Goal: Task Accomplishment & Management: Use online tool/utility

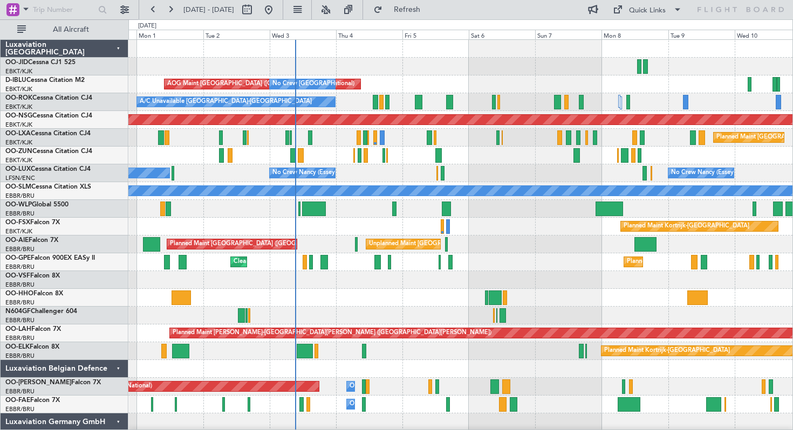
click at [409, 166] on div "AOG Maint Kortrijk-[GEOGRAPHIC_DATA] Planned Maint [GEOGRAPHIC_DATA]-[GEOGRAPHI…" at bounding box center [460, 289] width 664 height 498
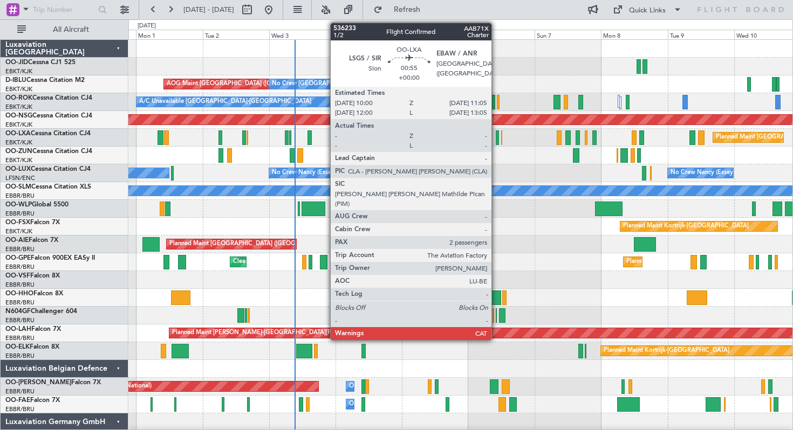
click at [496, 140] on div at bounding box center [496, 137] width 3 height 15
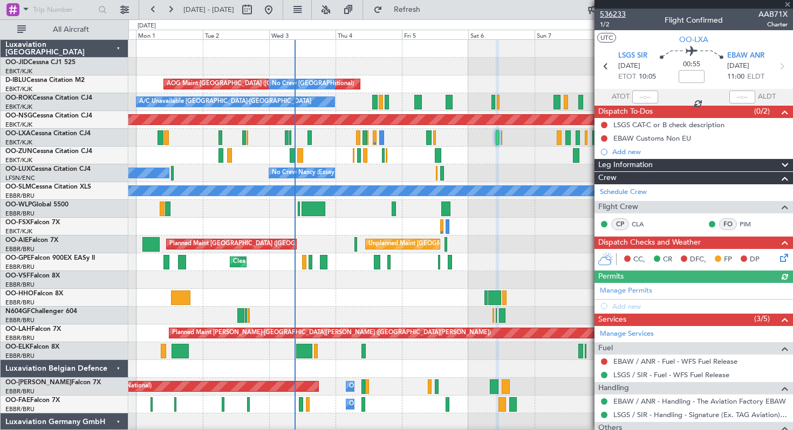
click at [615, 18] on span "536233" at bounding box center [613, 14] width 26 height 11
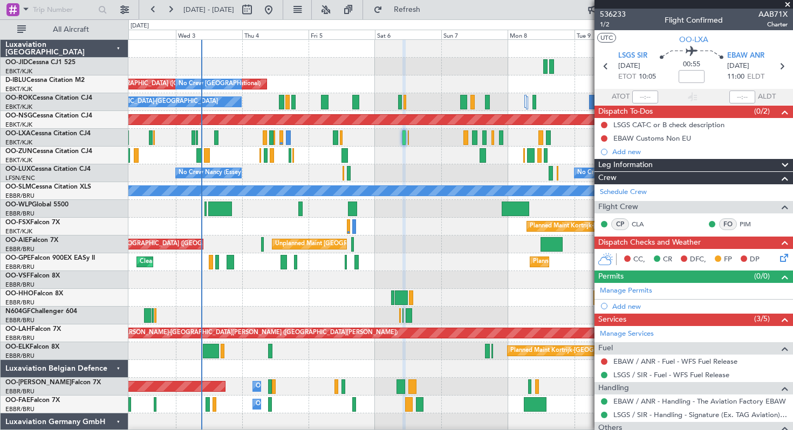
click at [446, 157] on div at bounding box center [460, 156] width 664 height 18
click at [787, 3] on span at bounding box center [787, 5] width 11 height 10
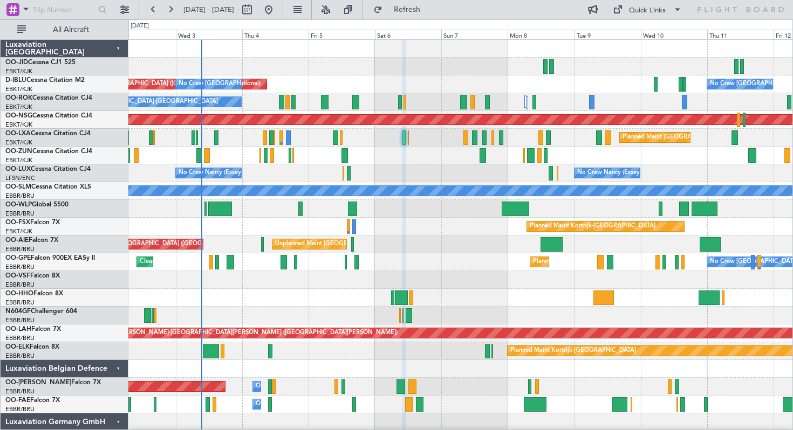
type input "0"
